Goal: Information Seeking & Learning: Check status

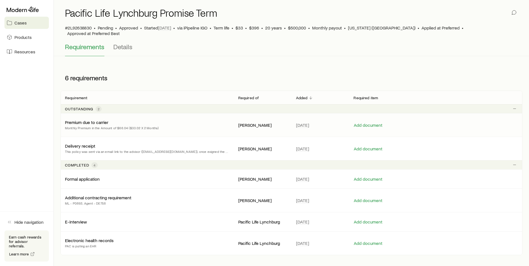
scroll to position [44, 0]
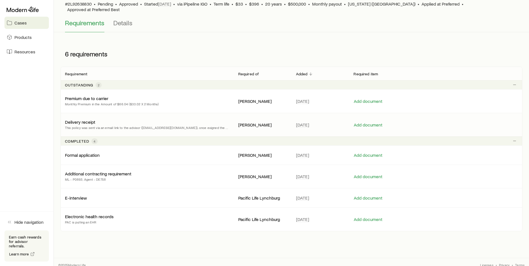
click at [81, 119] on p "Delivery receipt" at bounding box center [80, 122] width 30 height 6
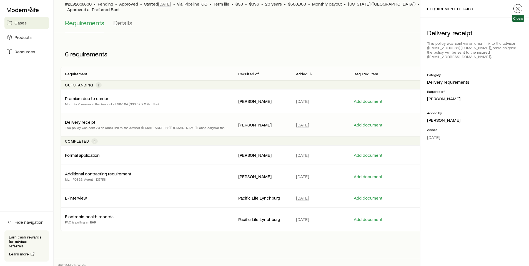
click at [518, 9] on icon "button" at bounding box center [518, 8] width 7 height 7
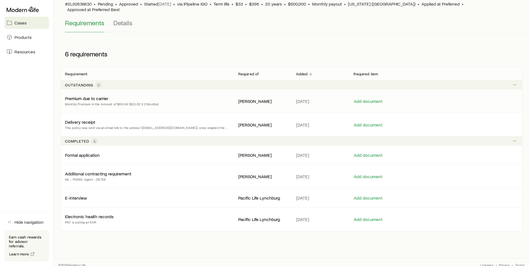
click at [82, 96] on p "Premium due to carrier" at bounding box center [86, 99] width 43 height 6
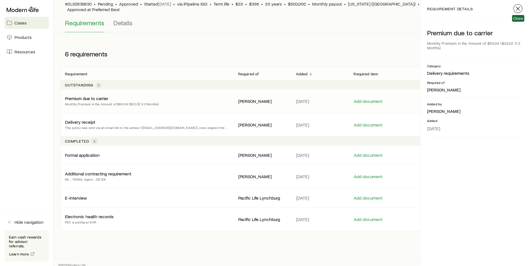
drag, startPoint x: 520, startPoint y: 9, endPoint x: 443, endPoint y: 38, distance: 82.0
click at [520, 9] on icon "button" at bounding box center [518, 8] width 7 height 7
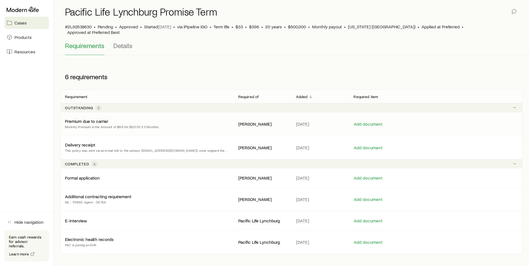
scroll to position [0, 0]
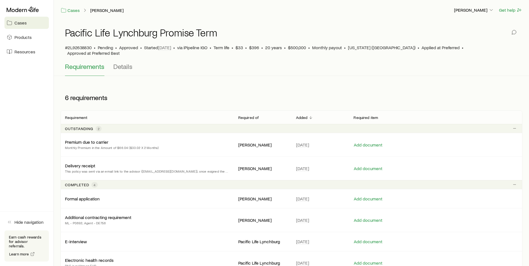
click at [22, 23] on span "Cases" at bounding box center [20, 23] width 12 height 6
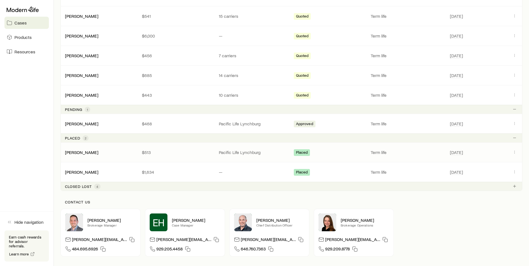
scroll to position [340, 0]
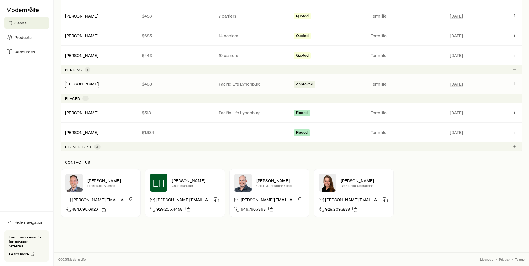
click at [88, 84] on link "[PERSON_NAME]" at bounding box center [81, 83] width 33 height 5
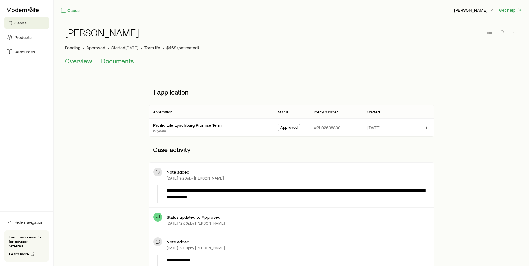
click at [116, 62] on span "Documents" at bounding box center [117, 61] width 33 height 8
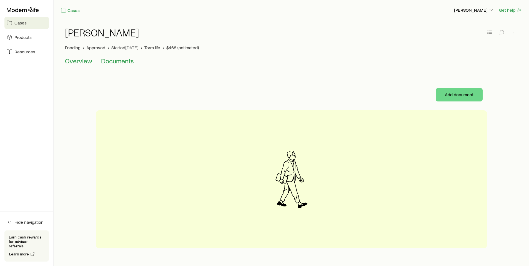
click at [78, 61] on span "Overview" at bounding box center [78, 61] width 27 height 8
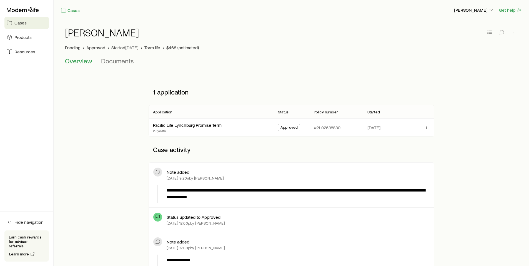
click at [18, 22] on span "Cases" at bounding box center [20, 23] width 12 height 6
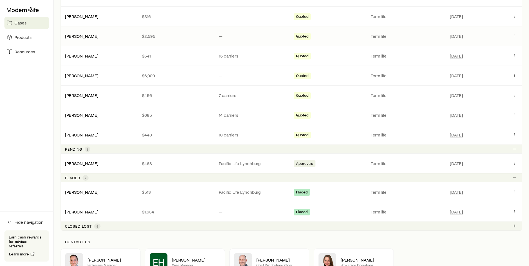
scroll to position [333, 0]
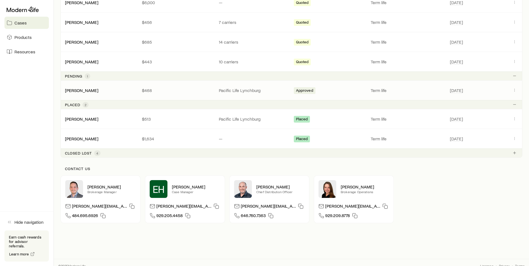
click at [304, 90] on span "Approved" at bounding box center [304, 91] width 17 height 6
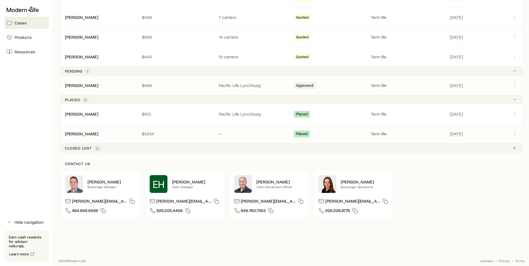
scroll to position [340, 0]
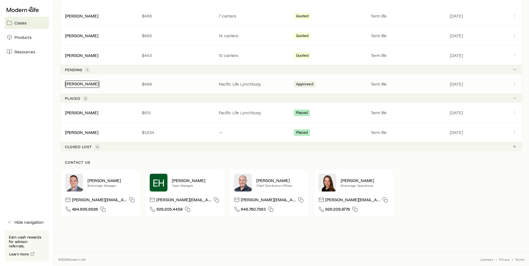
click at [99, 82] on link "[PERSON_NAME]" at bounding box center [81, 83] width 33 height 5
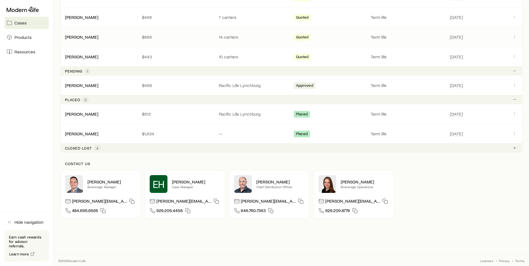
scroll to position [340, 0]
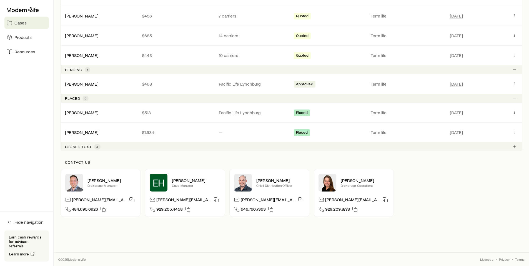
click at [196, 201] on p "[PERSON_NAME][EMAIL_ADDRESS][DOMAIN_NAME]" at bounding box center [183, 200] width 55 height 7
click at [214, 199] on icon "button" at bounding box center [217, 200] width 6 height 6
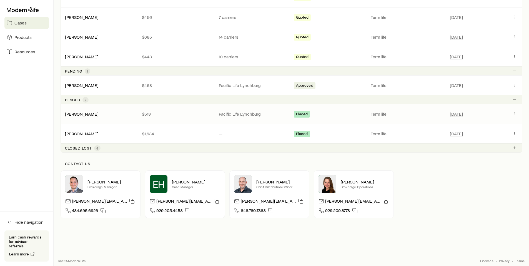
scroll to position [340, 0]
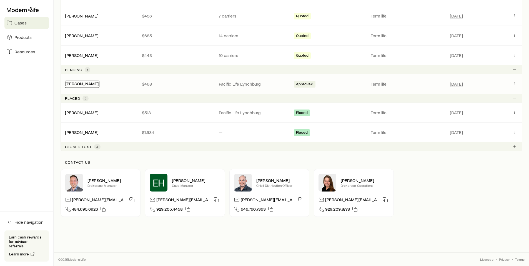
click at [99, 84] on link "[PERSON_NAME]" at bounding box center [81, 83] width 33 height 5
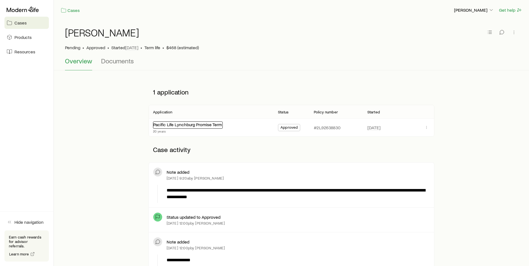
click at [180, 126] on link "Pacific Life Lynchburg Promise Term" at bounding box center [187, 124] width 69 height 5
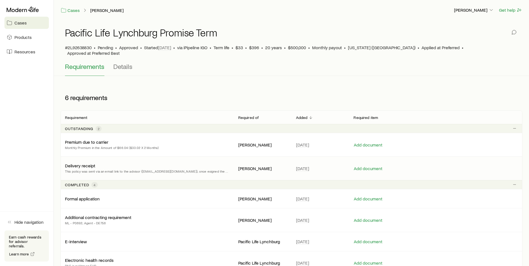
click at [86, 163] on p "Delivery receipt" at bounding box center [80, 166] width 30 height 6
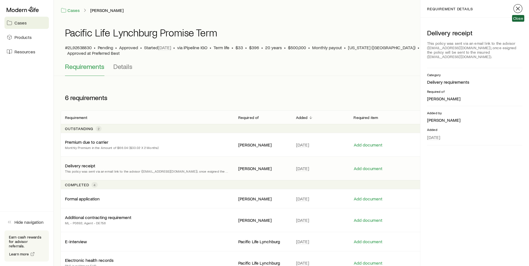
click at [519, 9] on icon "button" at bounding box center [518, 8] width 7 height 7
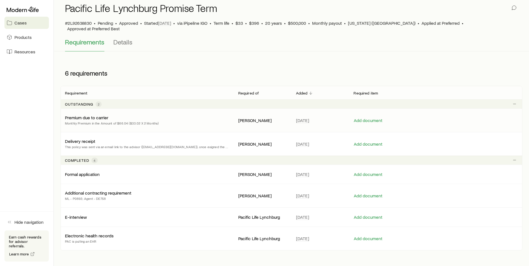
scroll to position [44, 0]
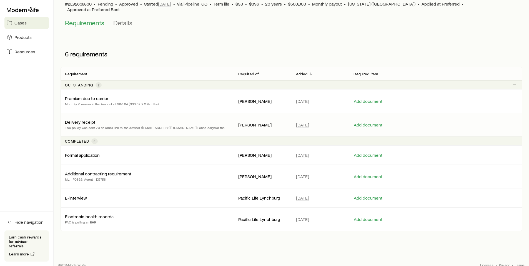
click at [80, 119] on p "Delivery receipt" at bounding box center [80, 122] width 30 height 6
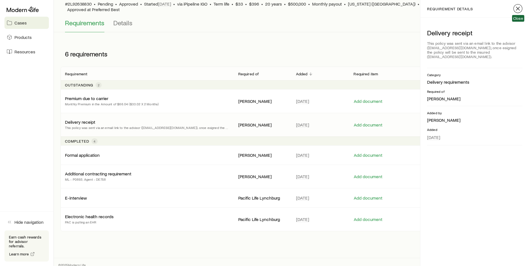
click at [518, 8] on icon "button" at bounding box center [518, 8] width 7 height 7
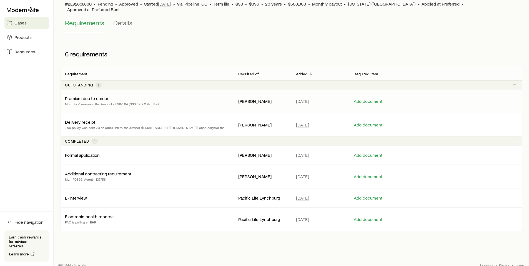
scroll to position [0, 0]
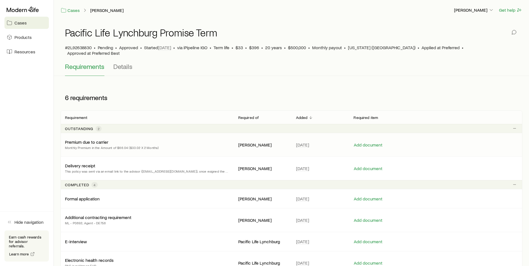
click at [87, 139] on p "Premium due to carrier" at bounding box center [86, 142] width 43 height 6
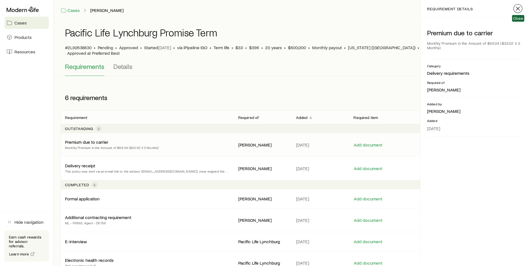
click at [518, 8] on icon "button" at bounding box center [518, 8] width 7 height 7
